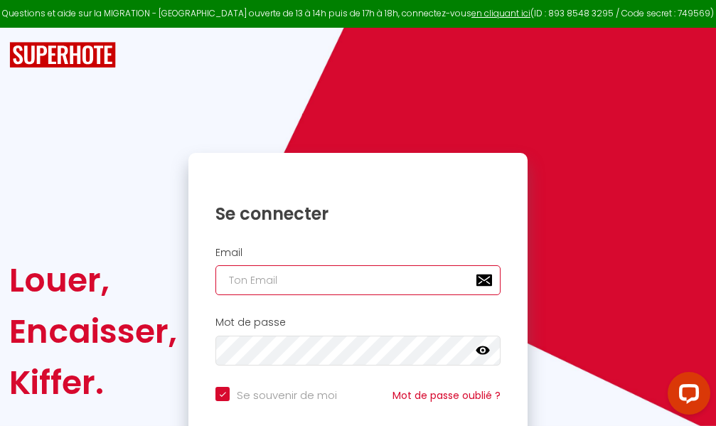
click at [322, 279] on input "email" at bounding box center [357, 280] width 285 height 30
type input "m"
checkbox input "true"
type input "ma"
checkbox input "true"
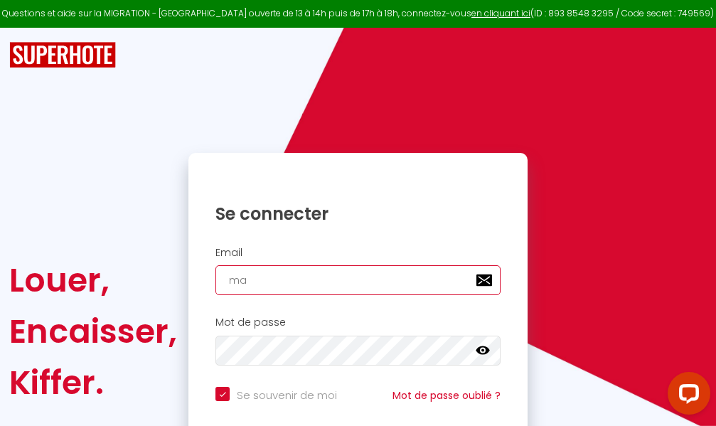
type input "mar"
checkbox input "true"
type input "marc"
checkbox input "true"
type input "marcd"
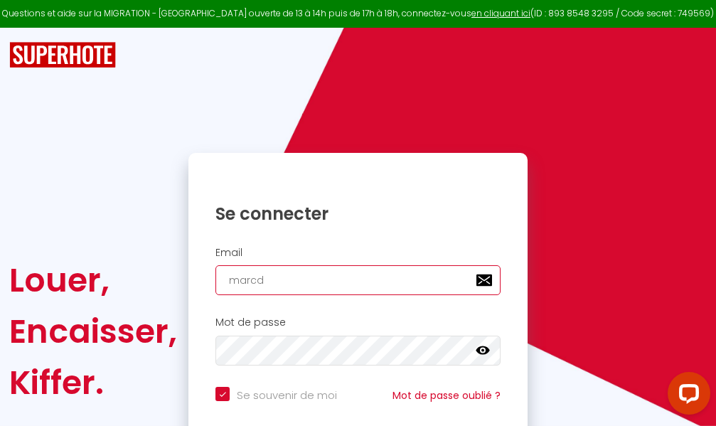
checkbox input "true"
type input "marcdp"
checkbox input "true"
type input "marcdpo"
checkbox input "true"
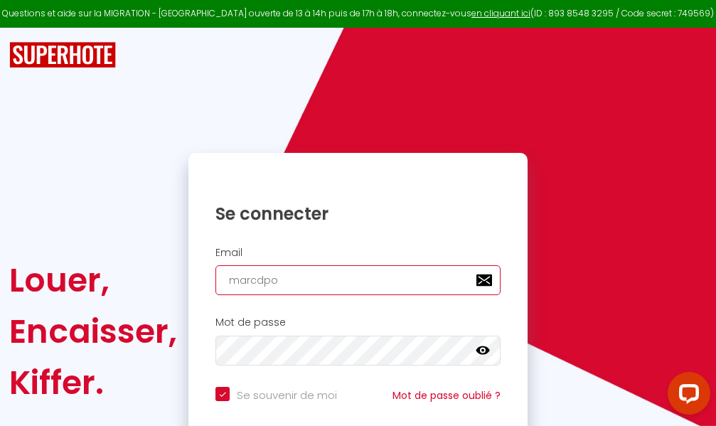
type input "marcdpoz"
checkbox input "true"
type input "marcdpoz."
checkbox input "true"
type input "marcdpoz.l"
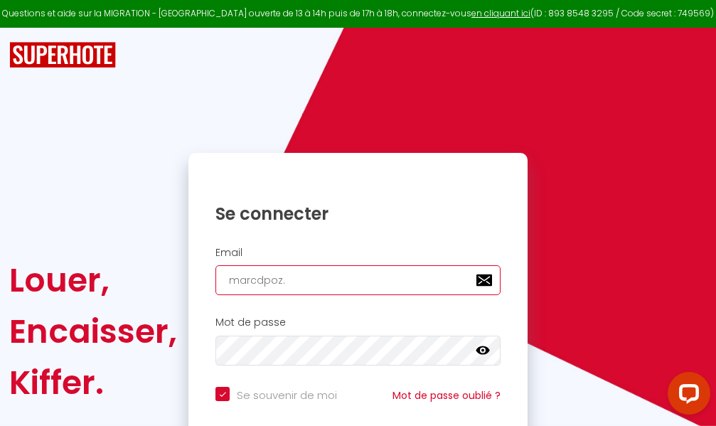
checkbox input "true"
type input "marcdpoz.lo"
checkbox input "true"
type input "marcdpoz.loc"
checkbox input "true"
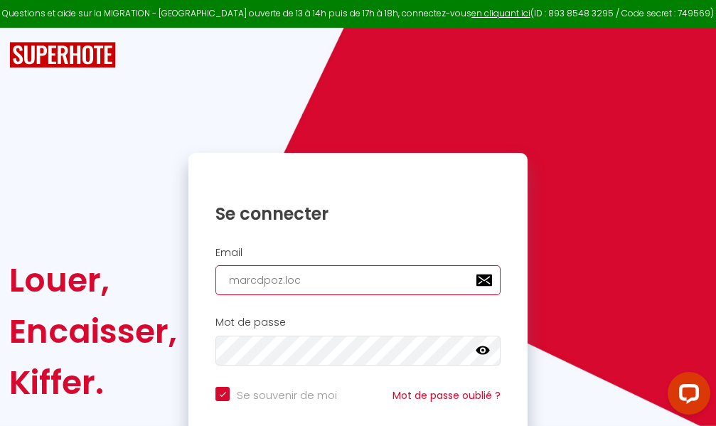
type input "marcdpoz.loca"
checkbox input "true"
type input "marcdpoz.locat"
checkbox input "true"
type input "marcdpoz.locati"
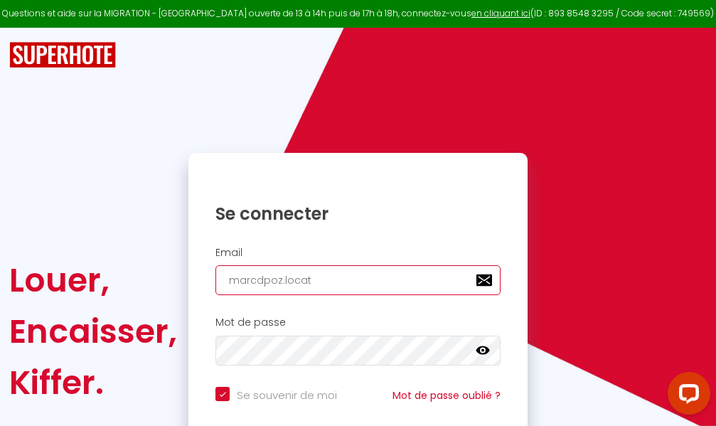
checkbox input "true"
type input "marcdpoz.locatio"
checkbox input "true"
type input "marcdpoz.location"
checkbox input "true"
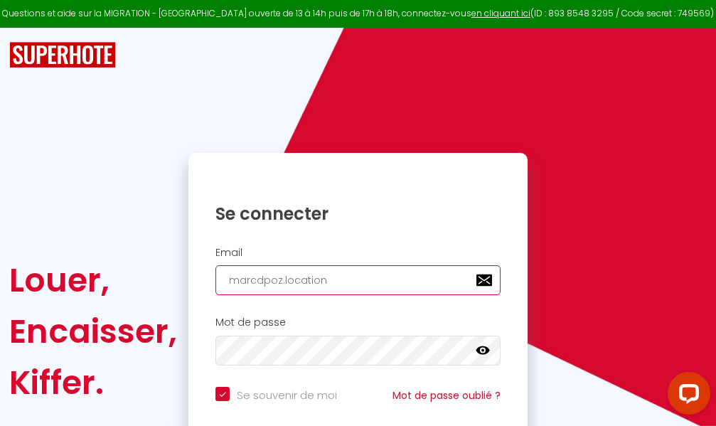
type input "marcdpoz.location@"
checkbox input "true"
type input "marcdpoz.location@g"
checkbox input "true"
type input "marcdpoz.location@gm"
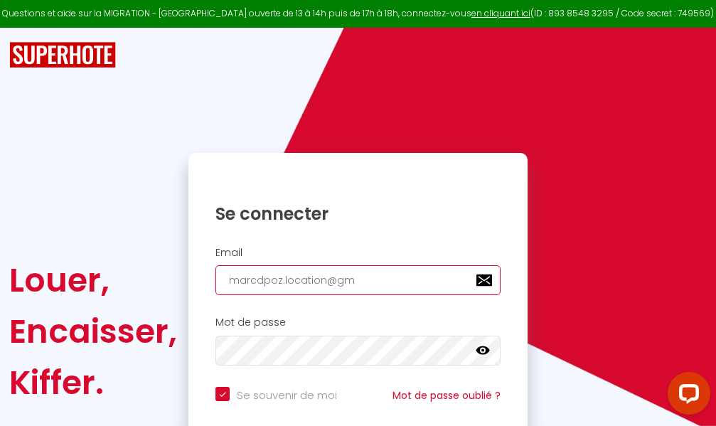
checkbox input "true"
type input "marcdpoz.location@gma"
checkbox input "true"
type input "marcdpoz.location@gmai"
checkbox input "true"
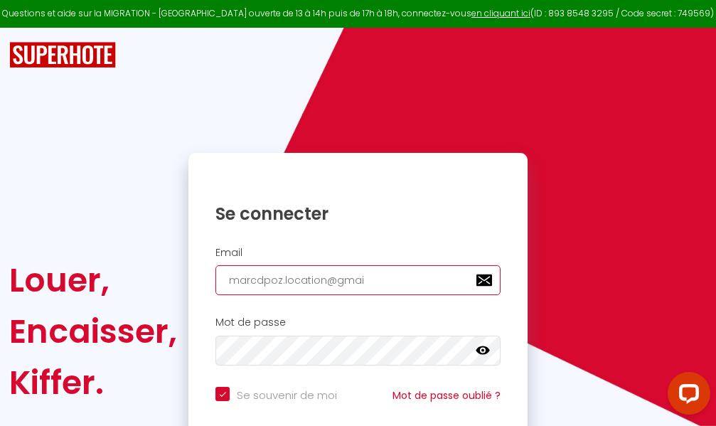
type input "[EMAIL_ADDRESS]"
checkbox input "true"
type input "[EMAIL_ADDRESS]."
checkbox input "true"
type input "marcdpoz.location@gmail.c"
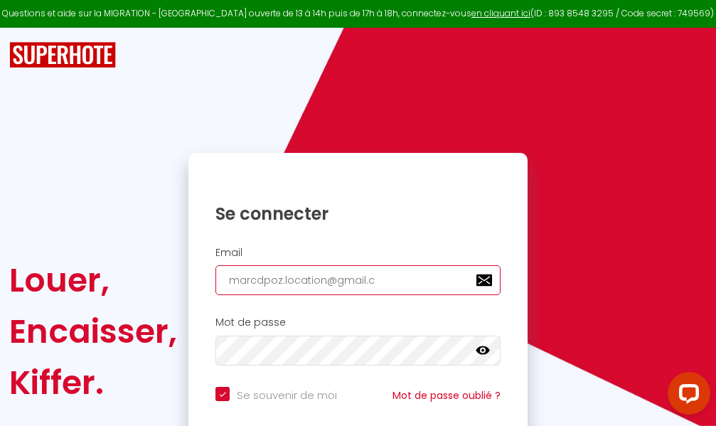
checkbox input "true"
type input "[EMAIL_ADDRESS][DOMAIN_NAME]"
checkbox input "true"
type input "[EMAIL_ADDRESS][DOMAIN_NAME]"
checkbox input "true"
